Goal: Task Accomplishment & Management: Manage account settings

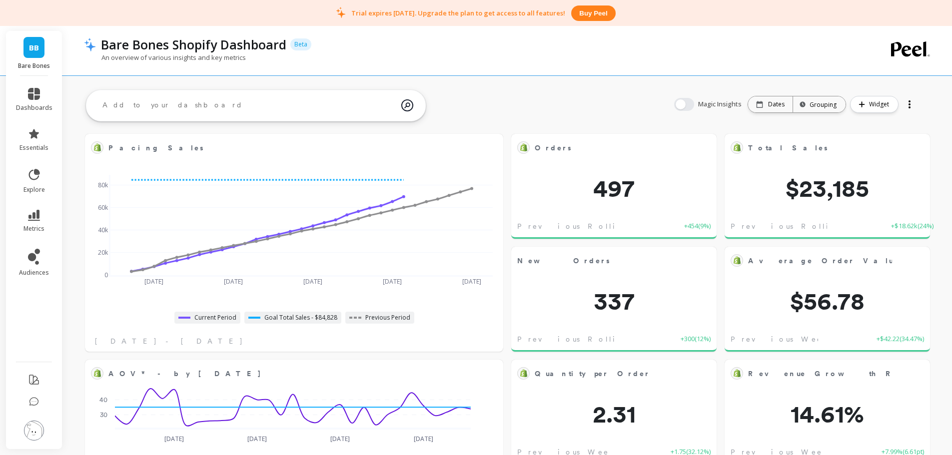
scroll to position [267, 382]
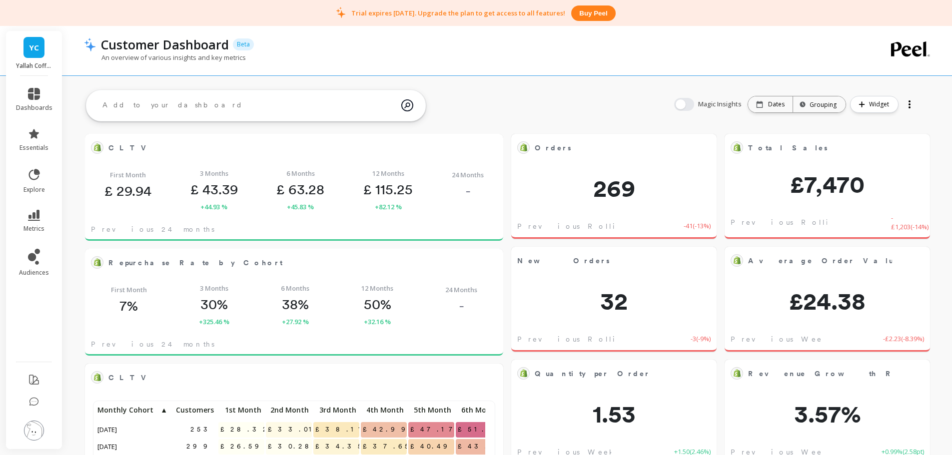
scroll to position [267, 382]
click at [388, 56] on div "An overview of various insights and key metrics" at bounding box center [467, 62] width 766 height 19
click at [333, 42] on div "Customer Dashboard Beta" at bounding box center [473, 44] width 754 height 17
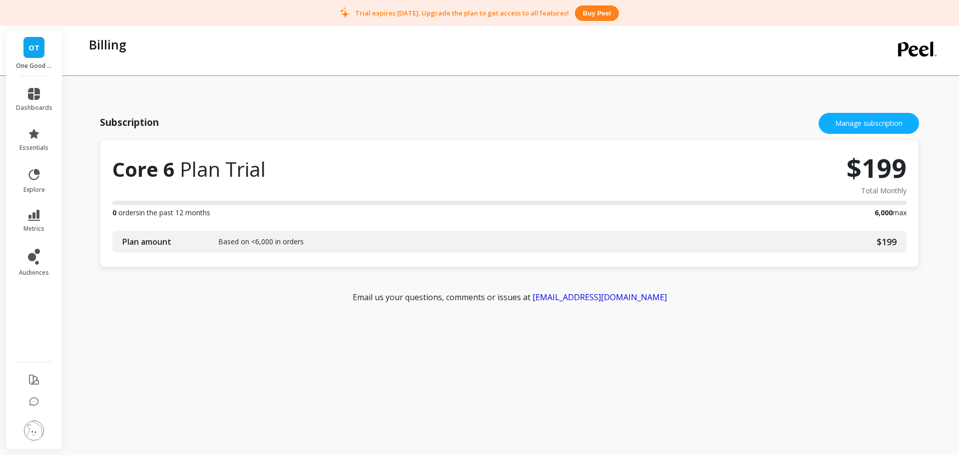
click at [571, 73] on div "Billing" at bounding box center [470, 50] width 773 height 49
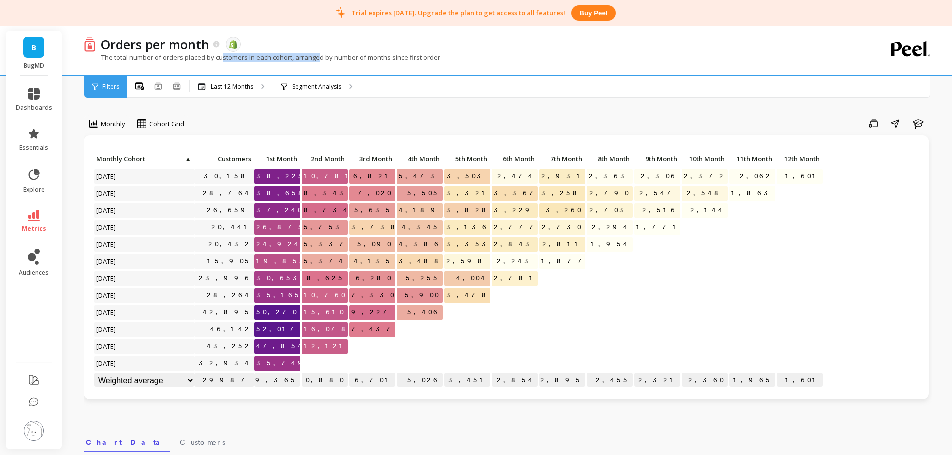
drag, startPoint x: 222, startPoint y: 60, endPoint x: 322, endPoint y: 57, distance: 100.4
click at [322, 57] on p "The total number of orders placed by customers in each cohort, arranged by numb…" at bounding box center [262, 57] width 356 height 9
drag, startPoint x: 380, startPoint y: 59, endPoint x: 355, endPoint y: 59, distance: 25.5
click at [355, 59] on p "The total number of orders placed by customers in each cohort, arranged by numb…" at bounding box center [262, 57] width 356 height 9
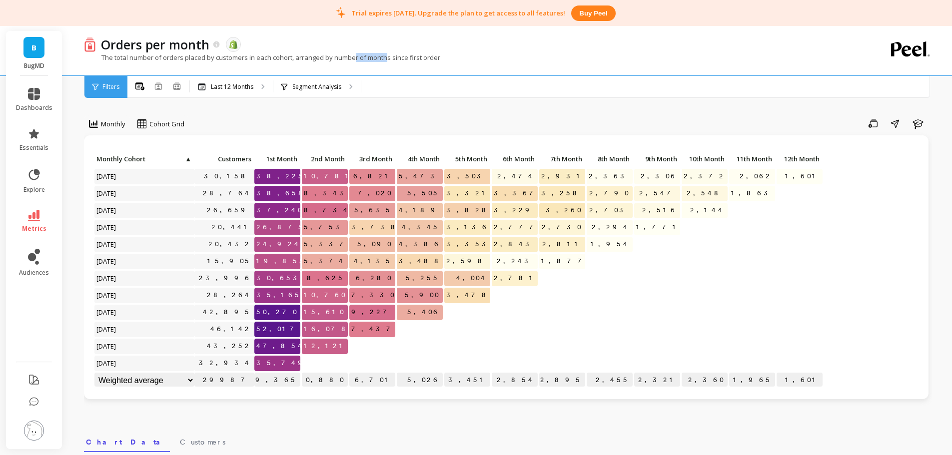
click at [354, 59] on p "The total number of orders placed by customers in each cohort, arranged by numb…" at bounding box center [262, 57] width 356 height 9
click at [44, 214] on link "metrics" at bounding box center [34, 221] width 36 height 23
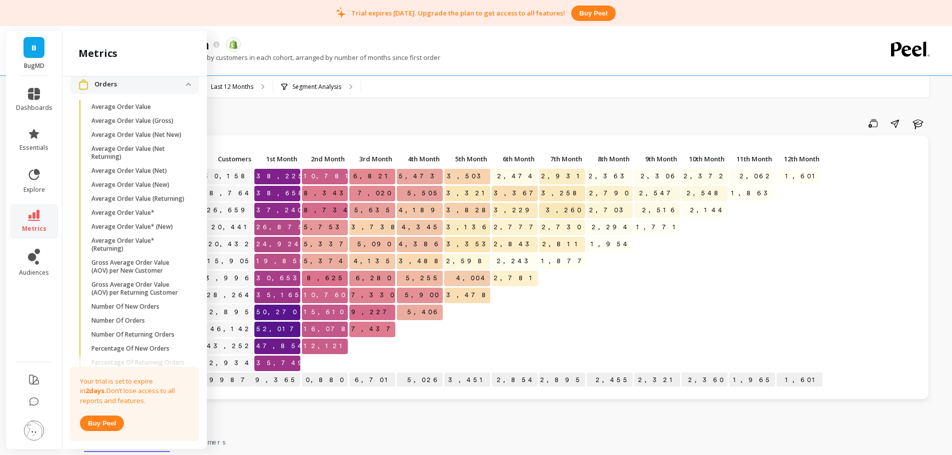
scroll to position [931, 0]
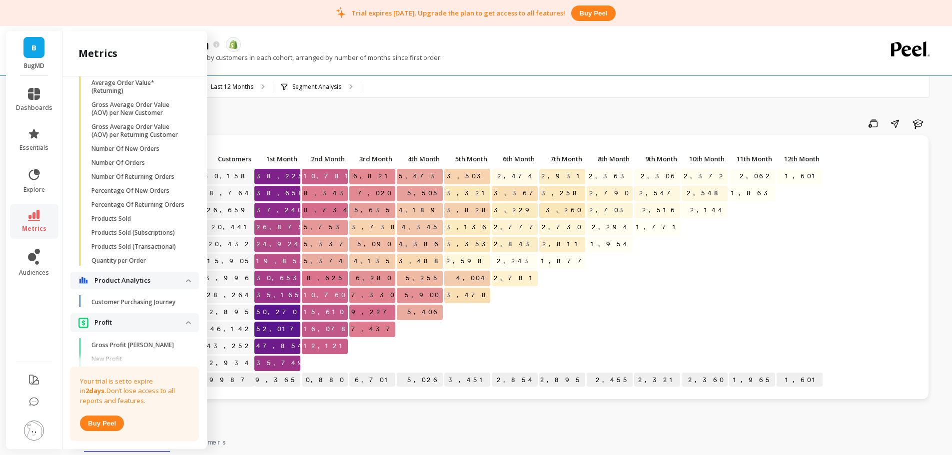
click at [139, 167] on p "Number Of Orders" at bounding box center [117, 163] width 53 height 8
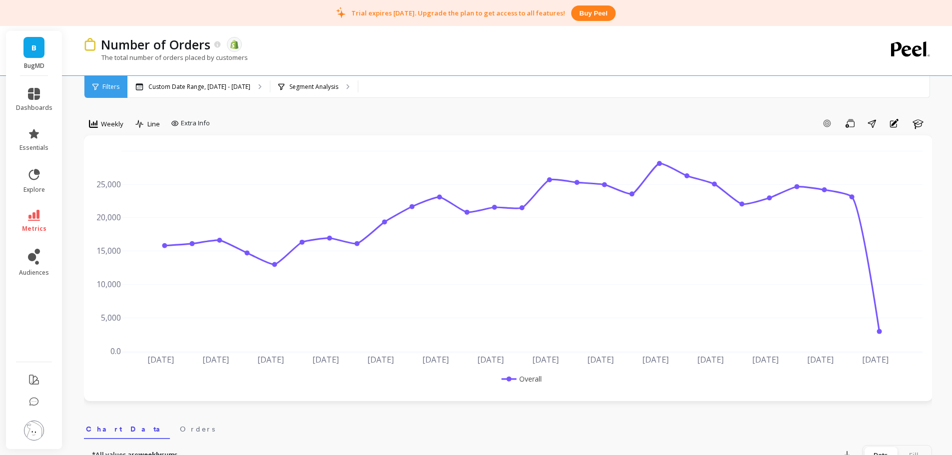
click at [232, 94] on div "Custom Date Range, Mar 1 - Aug 25" at bounding box center [198, 87] width 142 height 22
click at [104, 124] on span "Weekly" at bounding box center [112, 123] width 22 height 9
click at [123, 202] on div "Monthly" at bounding box center [120, 203] width 57 height 9
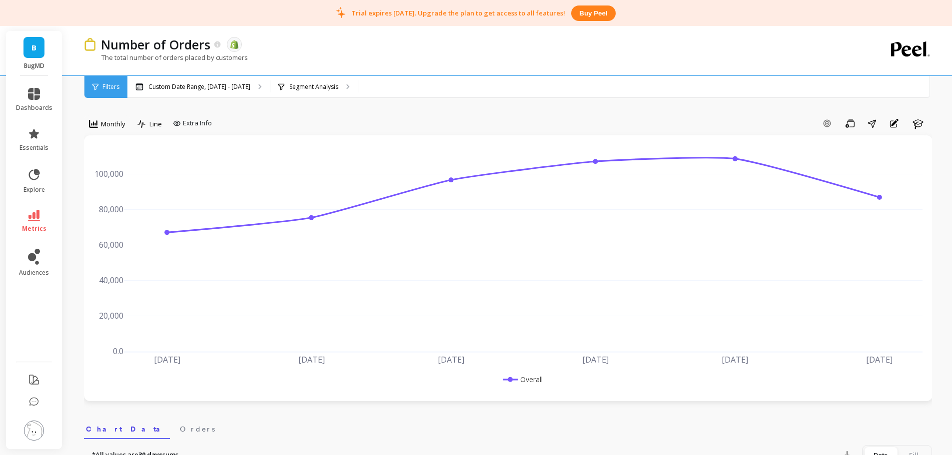
click at [35, 436] on img at bounding box center [34, 431] width 20 height 20
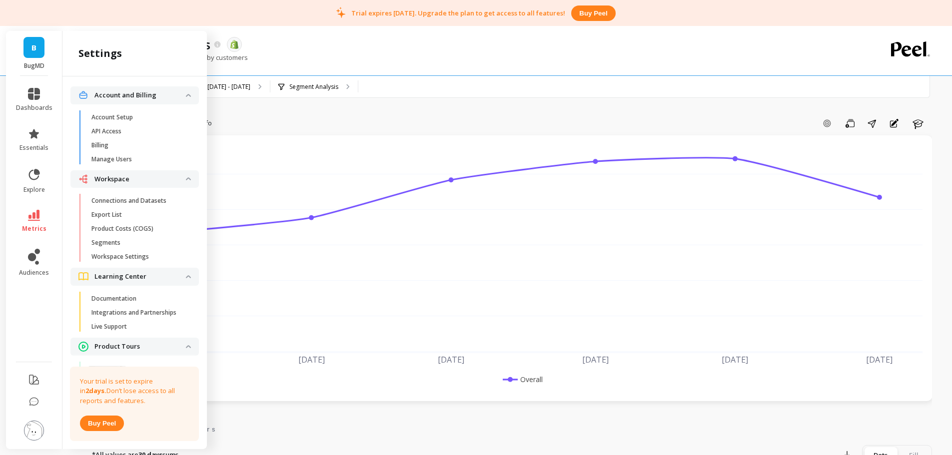
click at [124, 156] on p "Manage Users" at bounding box center [111, 159] width 40 height 8
